Goal: Obtain resource: Obtain resource

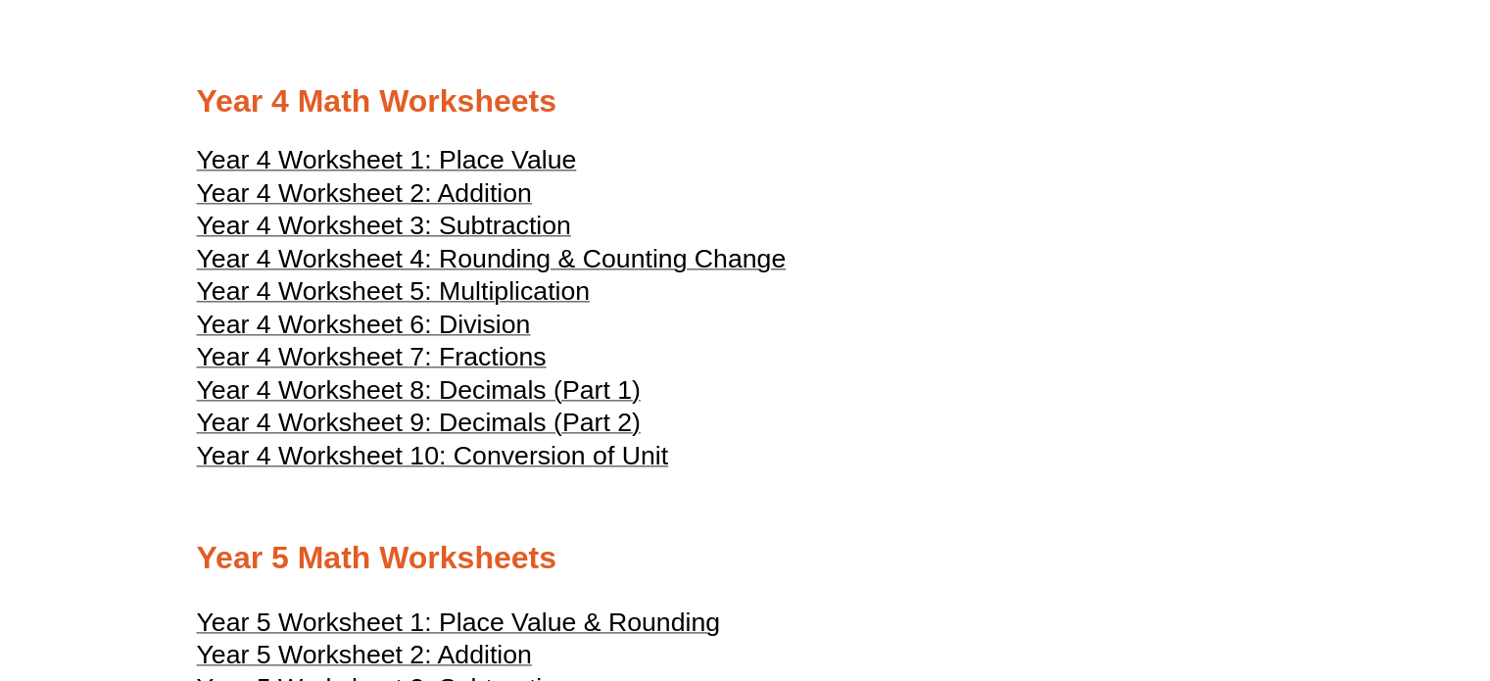
scroll to position [2464, 0]
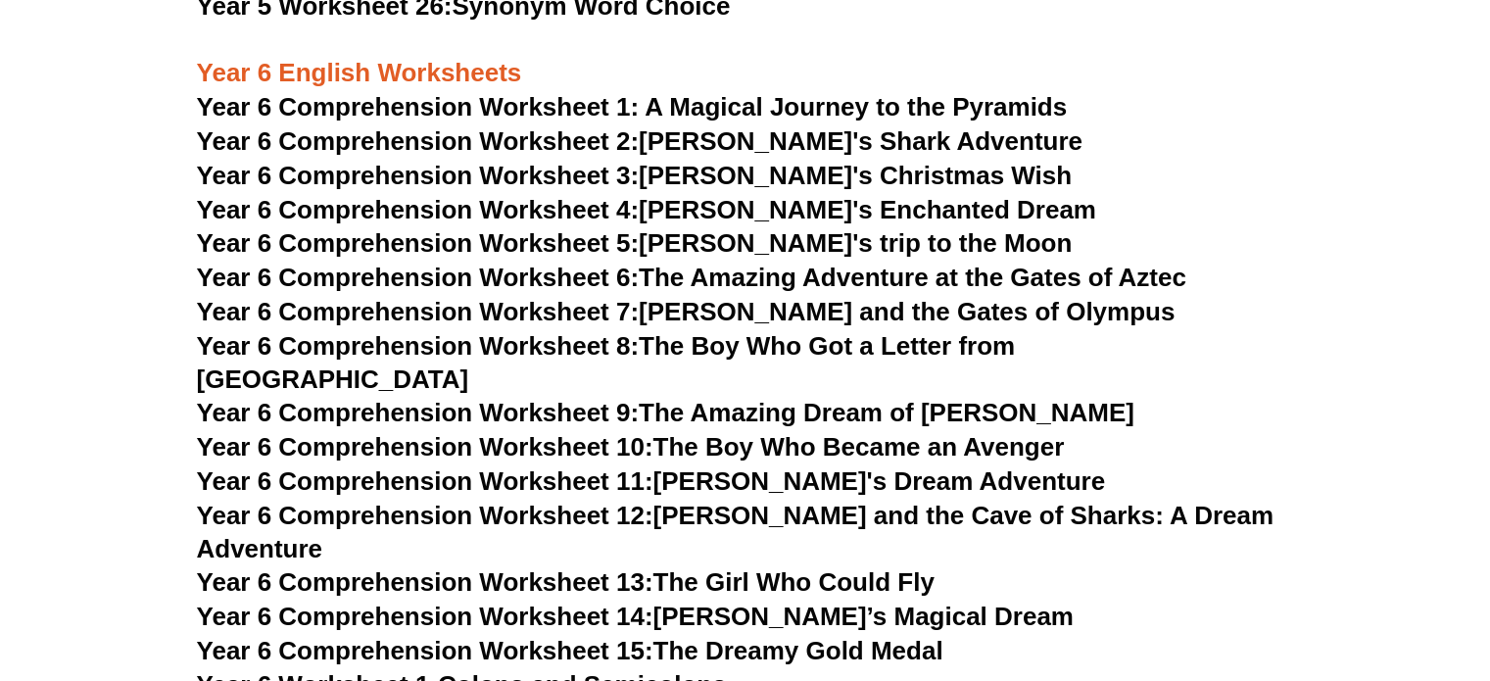
scroll to position [9841, 0]
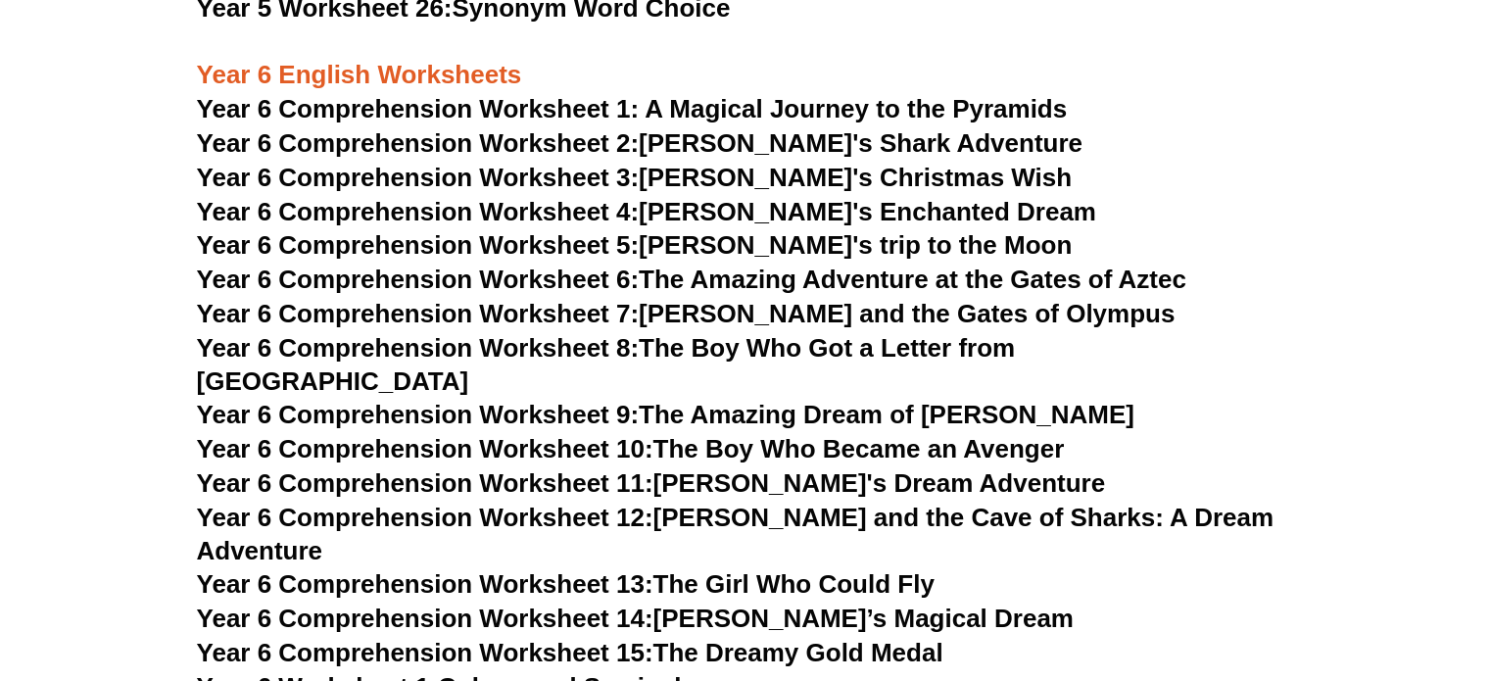
click at [666, 113] on span "Year 6 Comprehension Worksheet 1: A Magical Journey to the Pyramids" at bounding box center [632, 108] width 871 height 29
click at [735, 133] on link "Year 6 Comprehension Worksheet 2: [PERSON_NAME]'s Shark Adventure" at bounding box center [639, 142] width 885 height 29
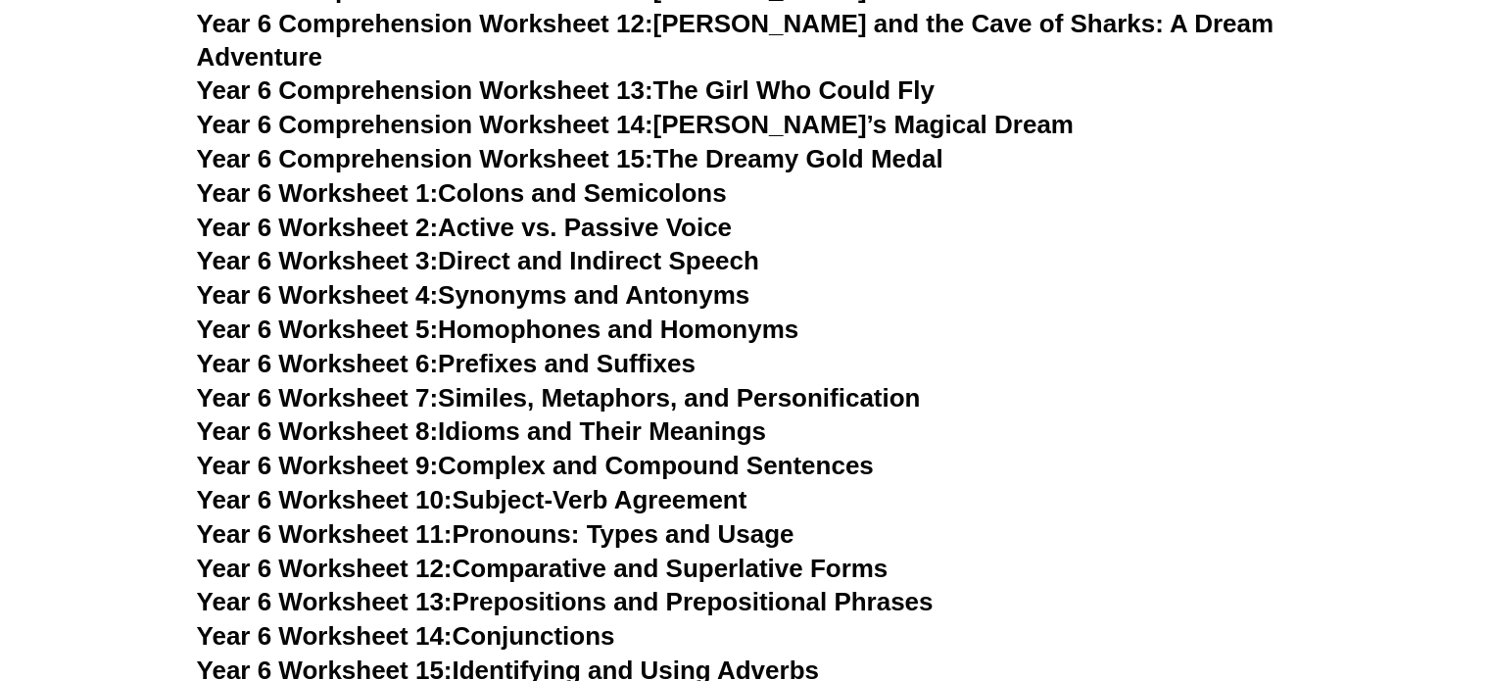
scroll to position [10354, 0]
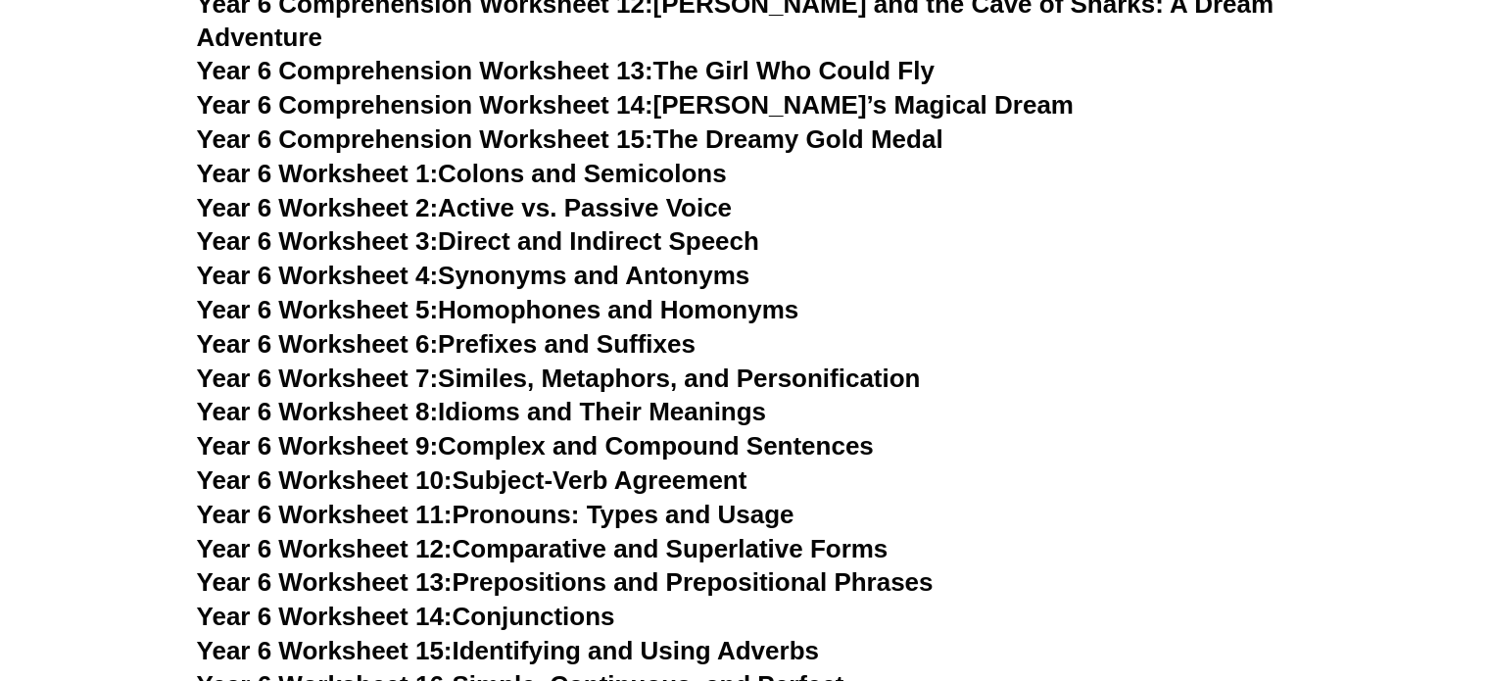
click at [634, 159] on link "Year 6 Worksheet 1: Colons and Semicolons" at bounding box center [462, 173] width 530 height 29
click at [640, 193] on link "Year 6 Worksheet 2: Active vs. Passive Voice" at bounding box center [464, 207] width 535 height 29
click at [662, 226] on link "Year 6 Worksheet 3: Direct and Indirect Speech" at bounding box center [478, 240] width 562 height 29
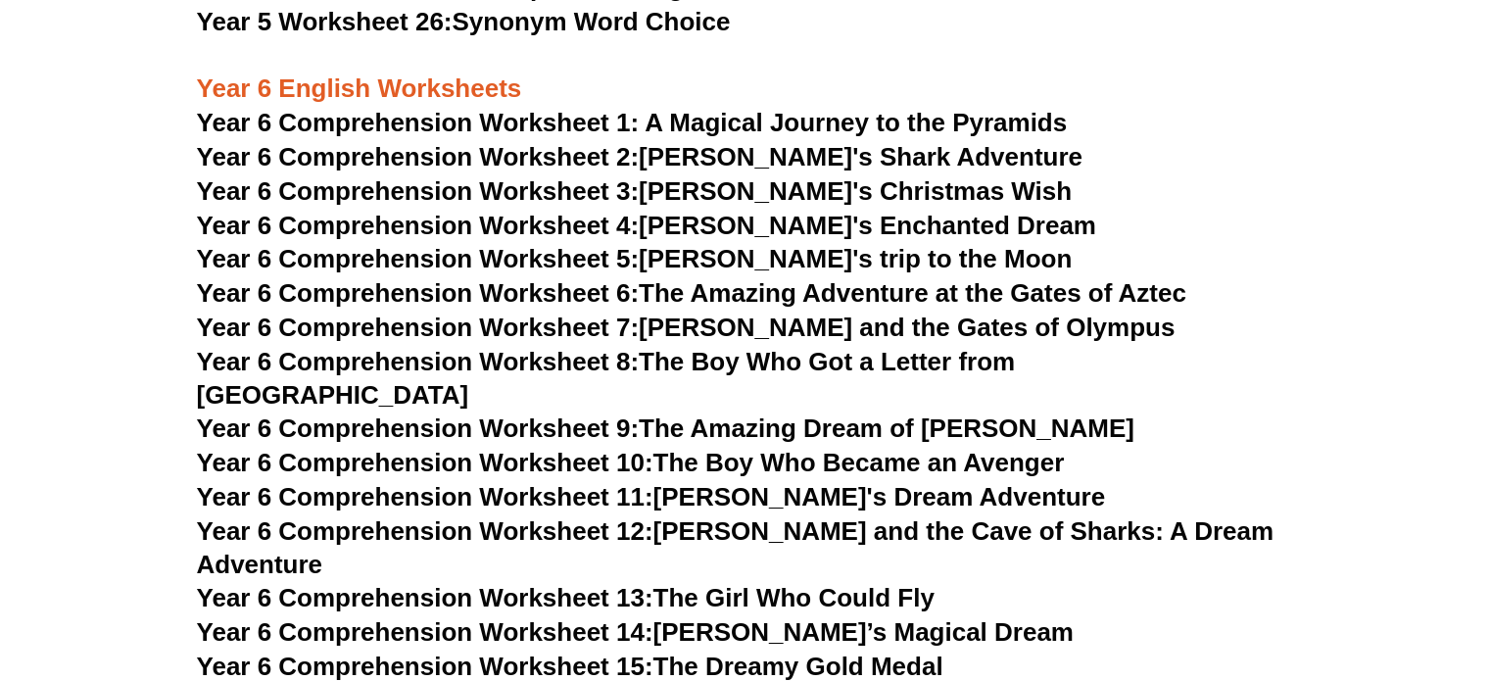
scroll to position [9867, 0]
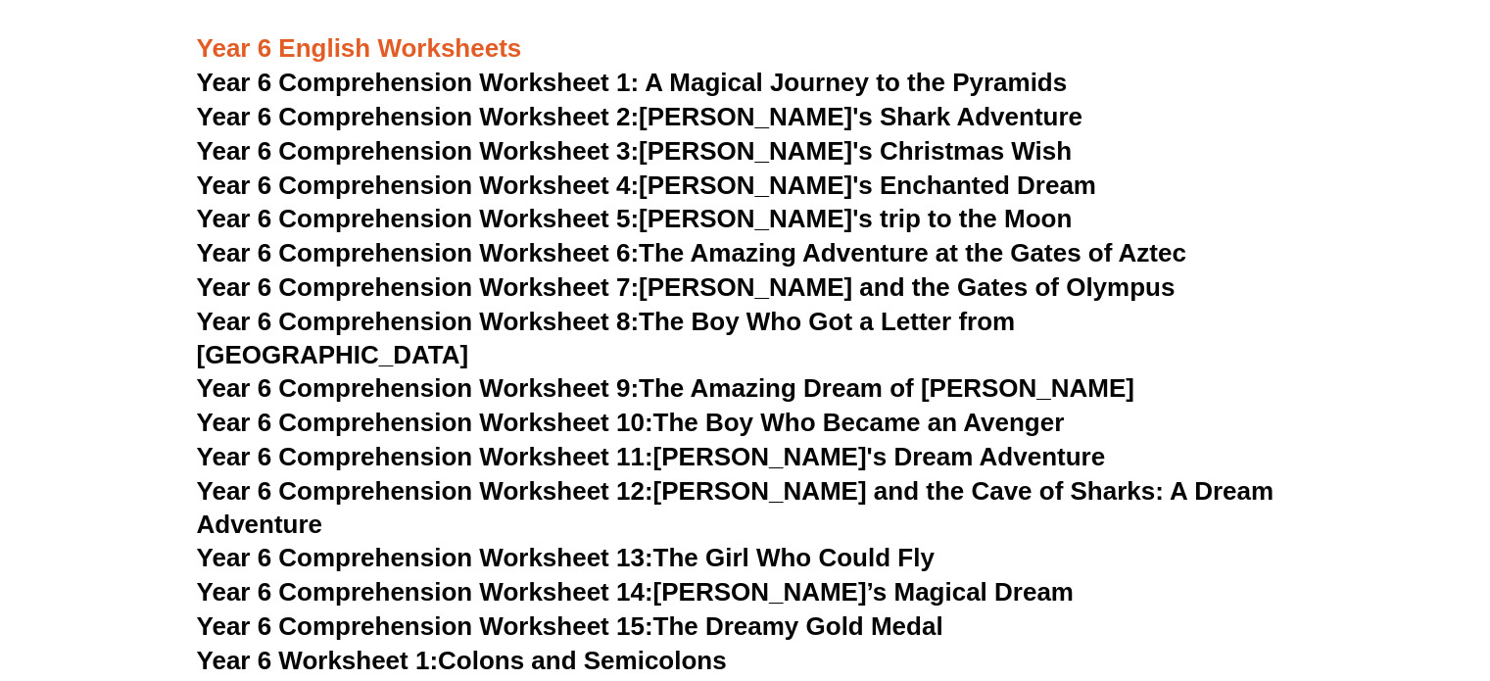
click at [801, 215] on link "Year 6 Comprehension Worksheet 5: [PERSON_NAME]'s trip to the Moon" at bounding box center [635, 218] width 876 height 29
click at [819, 261] on link "Year 6 Comprehension Worksheet 6: The Amazing Adventure at the Gates of Aztec" at bounding box center [691, 252] width 989 height 29
